Goal: Transaction & Acquisition: Purchase product/service

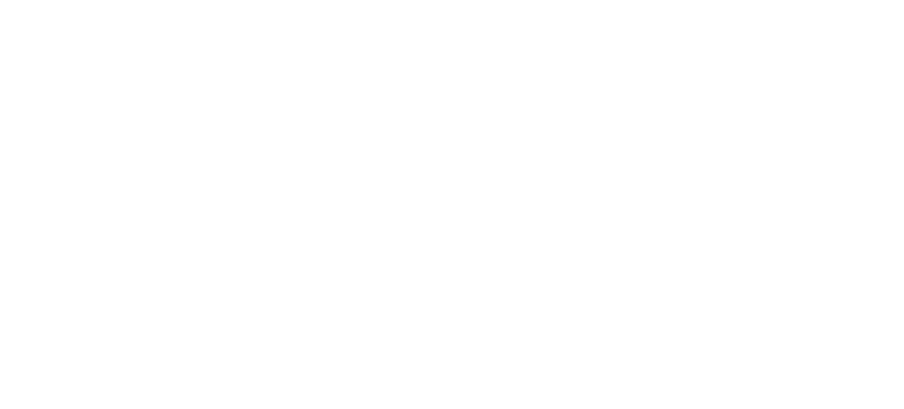
click at [877, 0] on div at bounding box center [452, 0] width 904 height 0
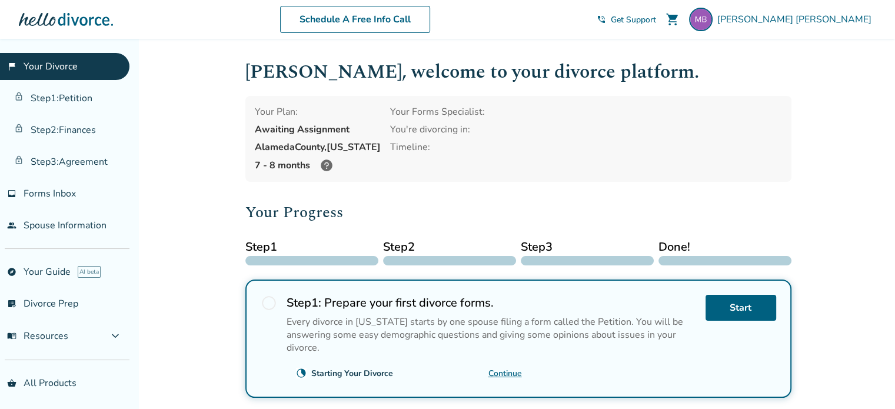
click at [871, 0] on div at bounding box center [447, 0] width 895 height 0
click at [82, 162] on link "Step 3 : Agreement" at bounding box center [64, 161] width 129 height 27
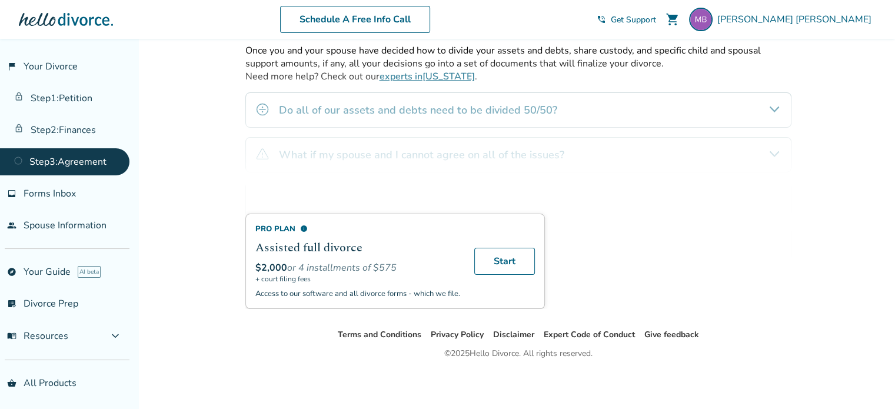
scroll to position [219, 0]
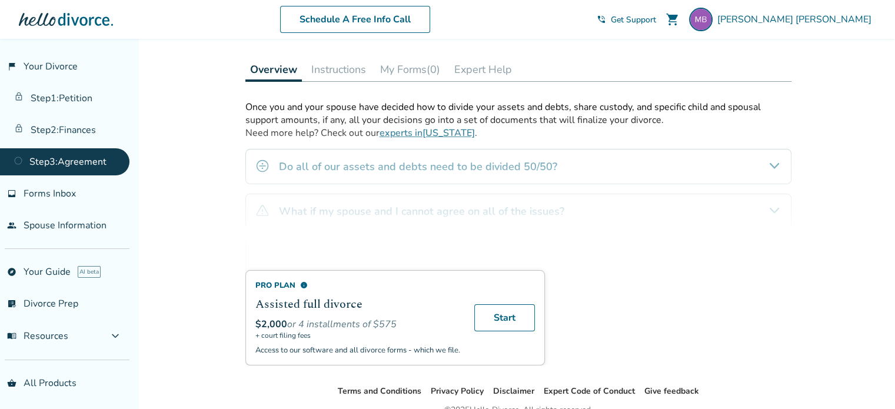
click at [710, 177] on div "Pro Plan info Assisted full divorce $2,000 or 4 installments of $575 + court fi…" at bounding box center [518, 233] width 546 height 265
click at [66, 226] on link "people Spouse Information" at bounding box center [64, 225] width 129 height 27
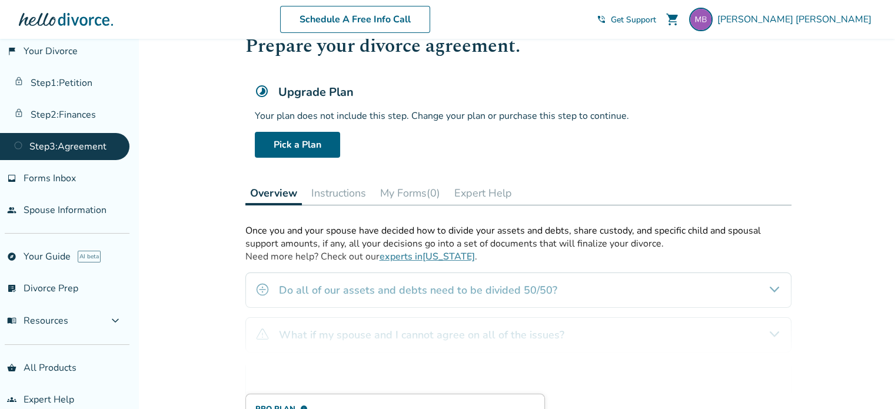
scroll to position [31, 0]
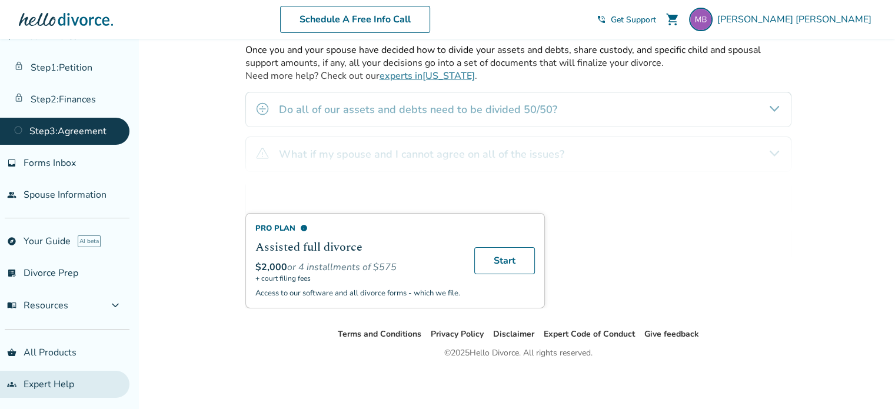
click at [70, 373] on link "groups Expert Help" at bounding box center [64, 384] width 129 height 27
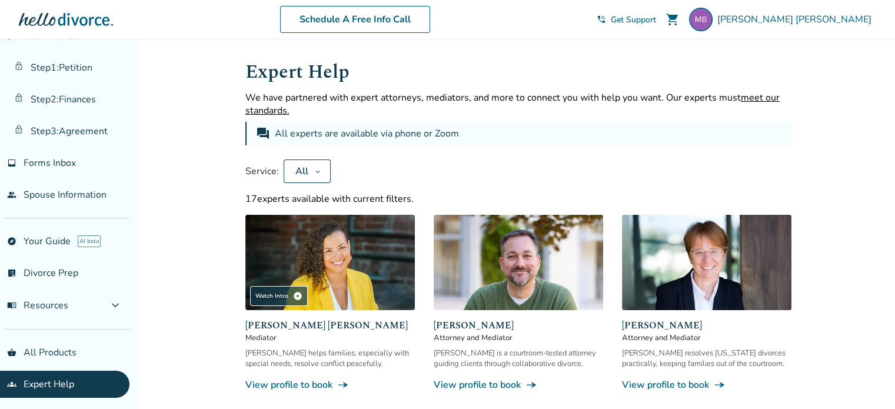
click at [530, 273] on img at bounding box center [518, 262] width 169 height 95
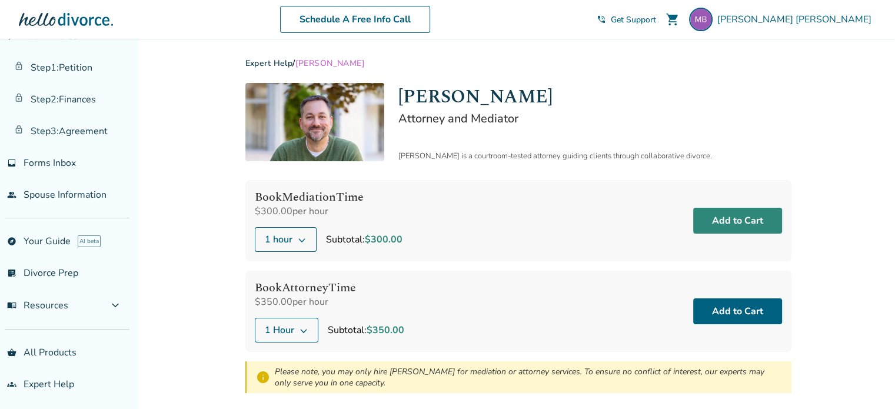
click at [724, 219] on button "Add to Cart" at bounding box center [737, 221] width 89 height 26
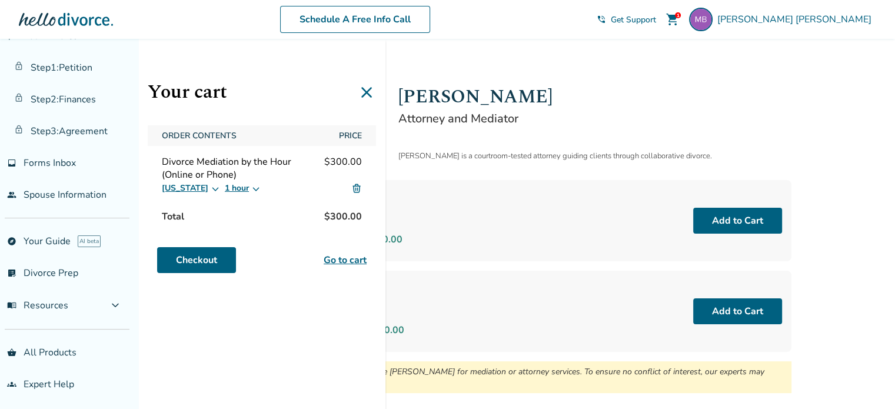
click at [193, 272] on div "Checkout Go to cart" at bounding box center [261, 260] width 209 height 26
click at [196, 268] on link "Checkout" at bounding box center [196, 260] width 79 height 26
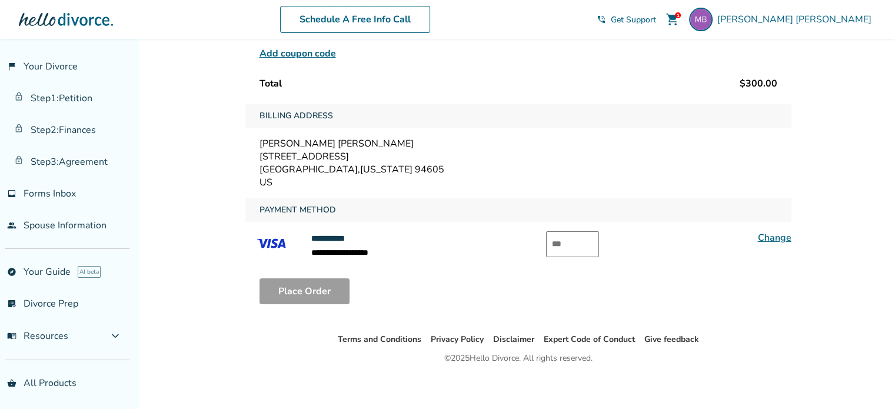
scroll to position [160, 0]
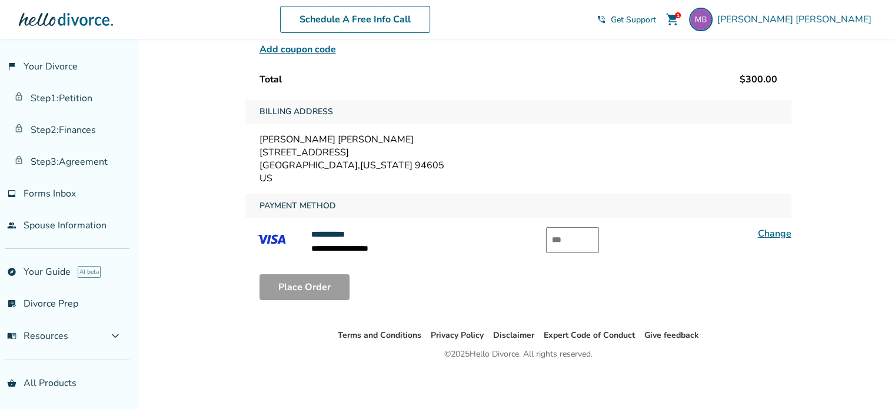
click at [0, 408] on div at bounding box center [0, 411] width 0 height 0
click at [562, 227] on input "text" at bounding box center [572, 240] width 53 height 26
click at [562, 230] on input "text" at bounding box center [572, 240] width 53 height 26
type input "***"
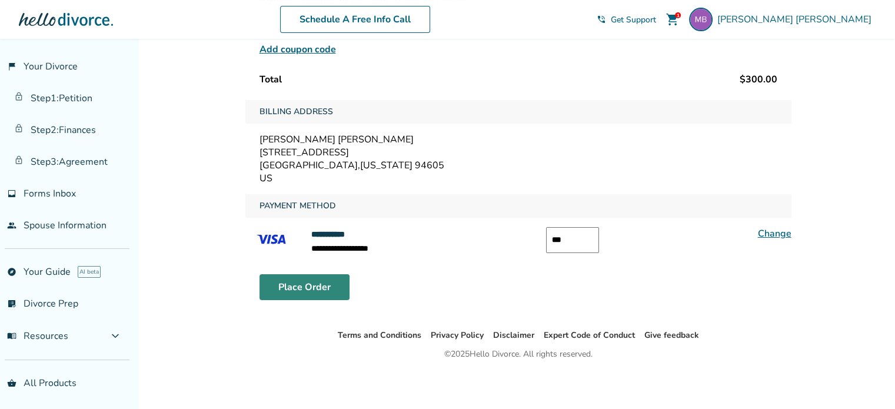
click at [299, 284] on button "Place Order" at bounding box center [304, 287] width 90 height 26
